Goal: Task Accomplishment & Management: Manage account settings

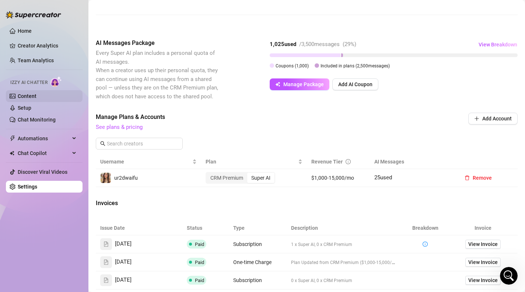
click at [36, 94] on link "Content" at bounding box center [27, 96] width 19 height 6
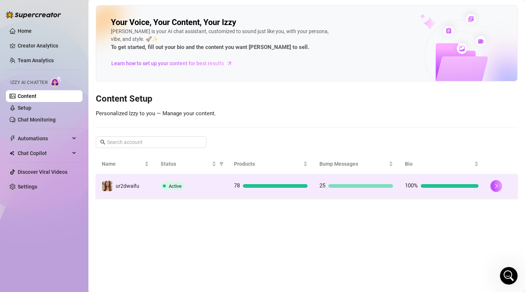
click at [163, 186] on span at bounding box center [164, 185] width 3 height 3
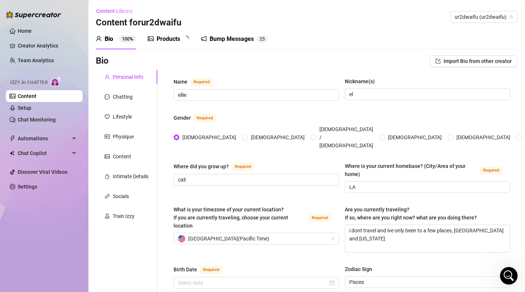
radio input "true"
type input "February 22nd, 2000"
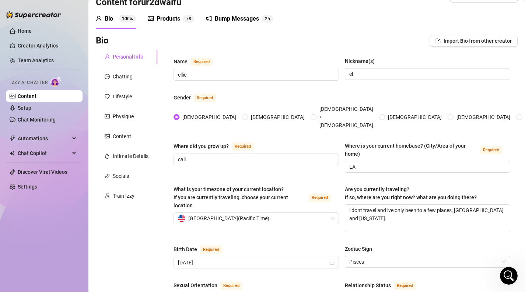
scroll to position [18, 0]
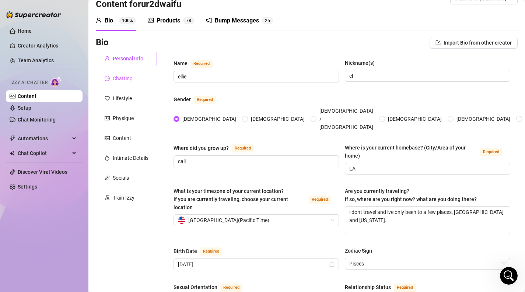
click at [140, 77] on div "Chatting" at bounding box center [126, 78] width 61 height 14
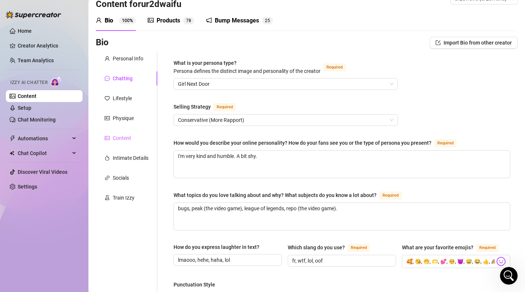
click at [134, 137] on div "Content" at bounding box center [126, 138] width 61 height 14
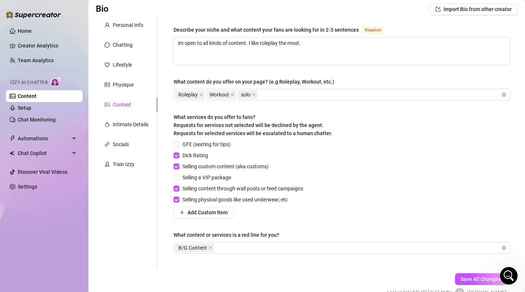
scroll to position [51, 0]
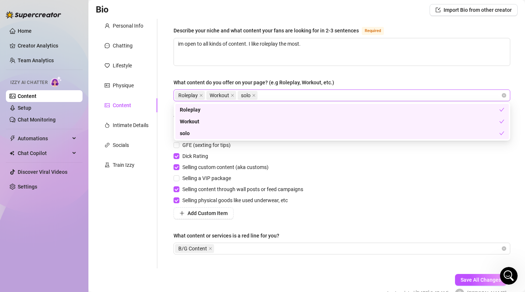
click at [280, 97] on div "Roleplay Workout solo" at bounding box center [338, 95] width 326 height 10
click at [281, 96] on div "Roleplay Workout solo" at bounding box center [338, 95] width 326 height 10
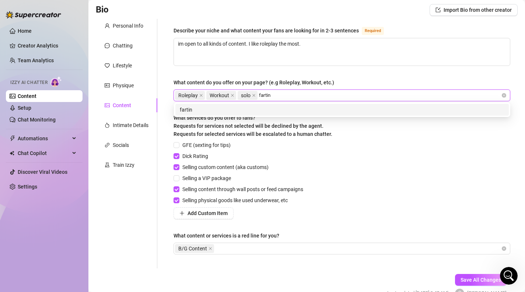
type input "farting"
type input "anal"
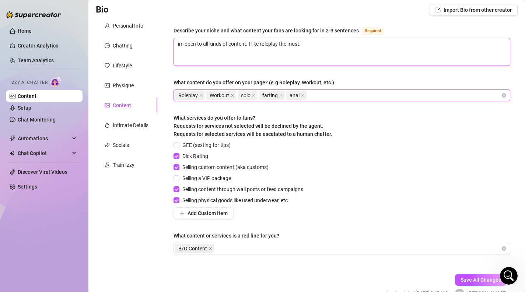
click at [313, 53] on textarea "im open to all kinds of content. I like roleplay the most." at bounding box center [342, 51] width 336 height 27
click at [147, 132] on div "Personal Info Chatting Lifestyle Physique Content Intimate Details Socials Trai…" at bounding box center [126, 144] width 61 height 250
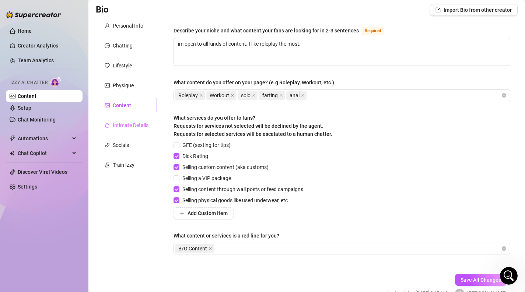
click at [145, 119] on div "Intimate Details" at bounding box center [126, 125] width 61 height 14
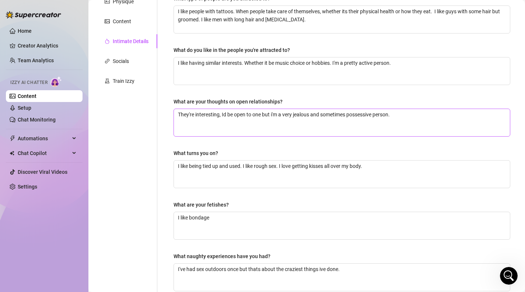
scroll to position [0, 0]
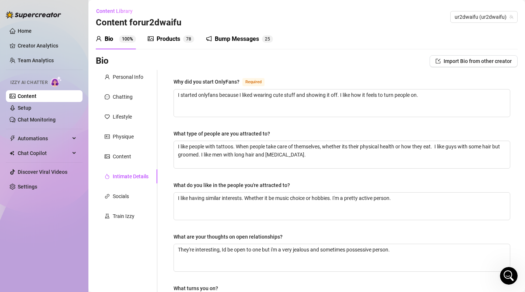
click at [145, 205] on div "Personal Info Chatting Lifestyle Physique Content Intimate Details Socials Trai…" at bounding box center [126, 255] width 61 height 370
click at [145, 194] on div "Socials" at bounding box center [126, 196] width 61 height 14
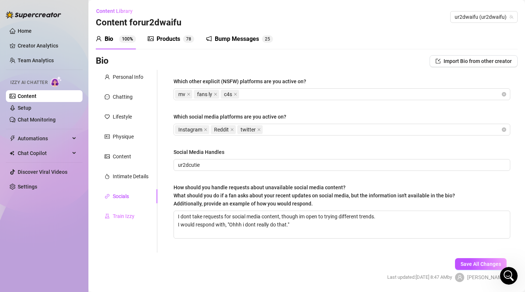
click at [141, 217] on div "Train Izzy" at bounding box center [126, 216] width 61 height 14
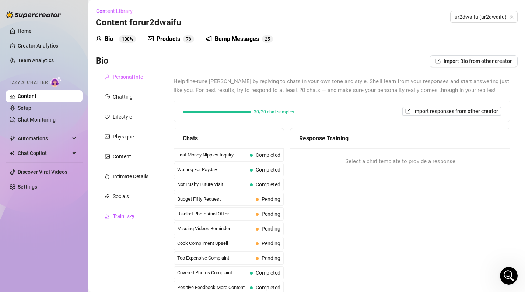
click at [122, 81] on div "Personal Info" at bounding box center [126, 77] width 61 height 14
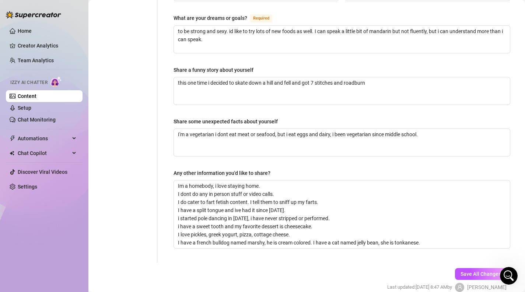
scroll to position [486, 0]
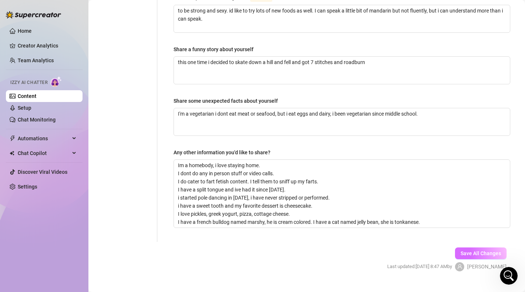
click at [458, 247] on button "Save All Changes" at bounding box center [481, 253] width 52 height 12
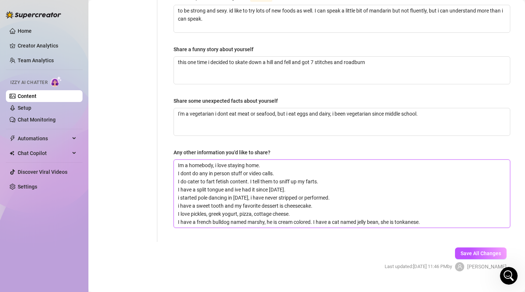
click at [482, 208] on textarea "Im a homebody, i love staying home. I dont do any in person stuff or video call…" at bounding box center [342, 194] width 336 height 68
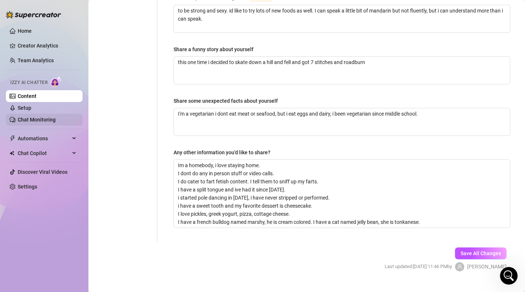
click at [49, 117] on link "Chat Monitoring" at bounding box center [37, 120] width 38 height 6
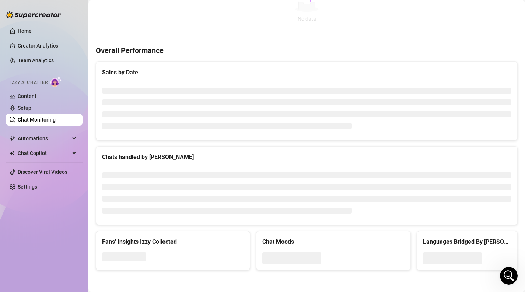
scroll to position [232, 0]
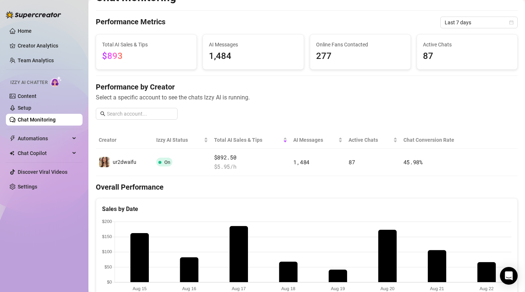
scroll to position [14, 0]
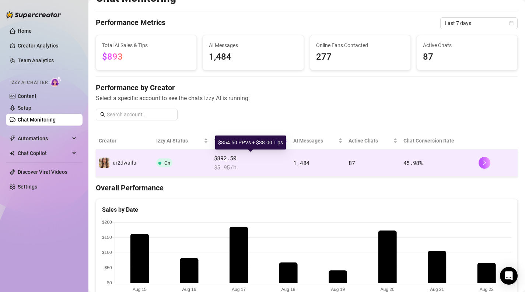
click at [242, 154] on span "$892.50" at bounding box center [251, 158] width 74 height 9
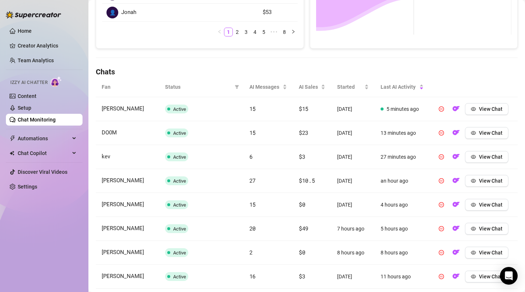
scroll to position [198, 0]
click at [305, 91] on div "AI Sales" at bounding box center [312, 86] width 27 height 8
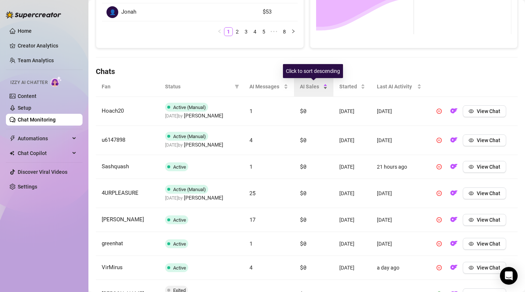
click at [305, 91] on div "AI Sales" at bounding box center [314, 86] width 28 height 8
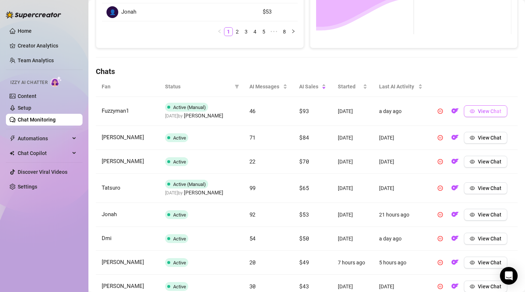
click at [477, 111] on button "View Chat" at bounding box center [485, 111] width 43 height 12
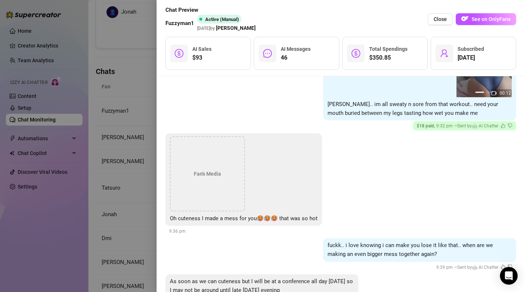
scroll to position [3553, 0]
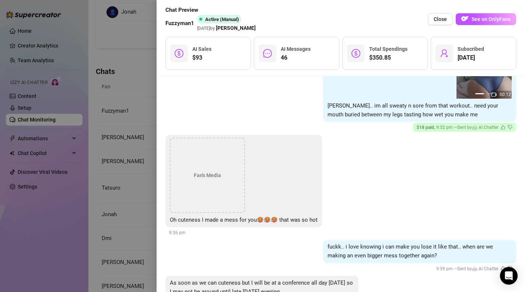
click at [117, 109] on div at bounding box center [262, 146] width 525 height 292
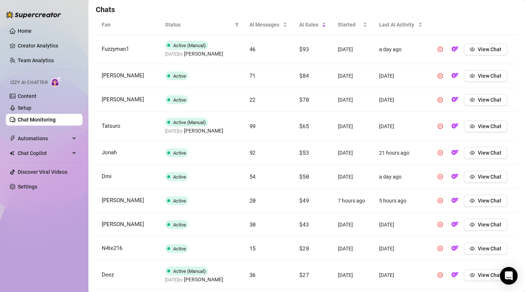
scroll to position [303, 0]
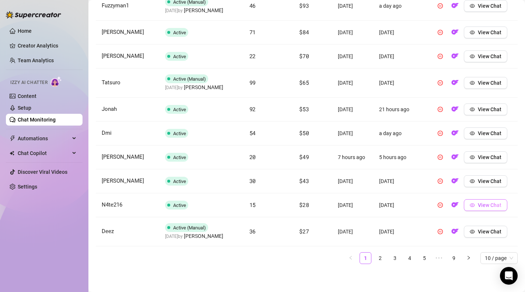
click at [495, 207] on span "View Chat" at bounding box center [490, 205] width 24 height 6
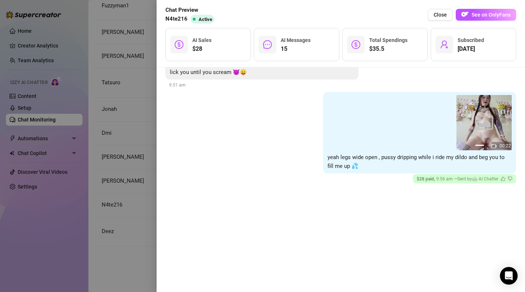
scroll to position [1254, 0]
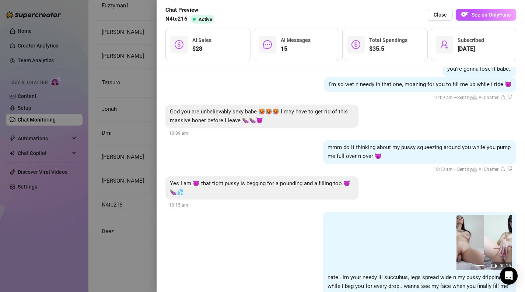
click at [128, 121] on div at bounding box center [262, 146] width 525 height 292
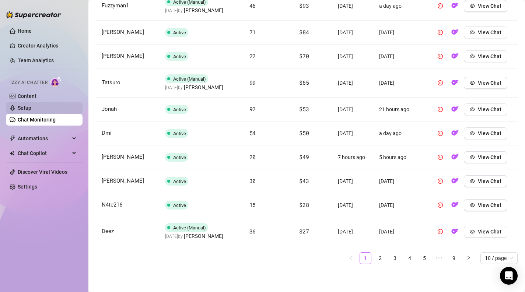
click at [31, 111] on link "Setup" at bounding box center [25, 108] width 14 height 6
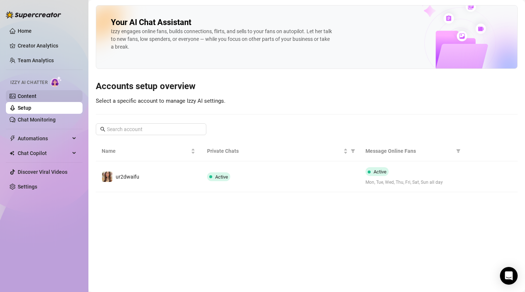
click at [36, 99] on link "Content" at bounding box center [27, 96] width 19 height 6
